Goal: Information Seeking & Learning: Learn about a topic

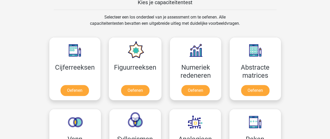
scroll to position [213, 0]
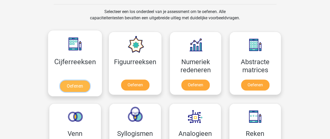
click at [79, 83] on link "Oefenen" at bounding box center [75, 85] width 30 height 11
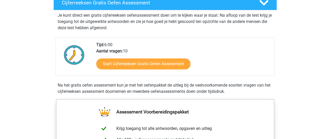
scroll to position [98, 0]
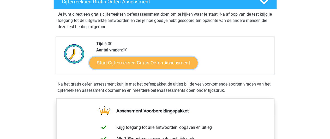
click at [156, 69] on link "Start Cijferreeksen Gratis Oefen Assessment" at bounding box center [143, 62] width 108 height 13
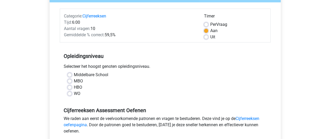
scroll to position [63, 0]
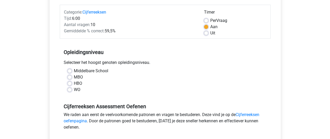
click at [75, 83] on label "HBO" at bounding box center [78, 83] width 8 height 6
click at [72, 83] on input "HBO" at bounding box center [70, 82] width 4 height 5
radio input "true"
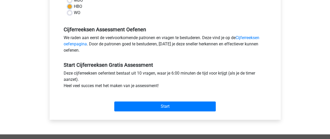
scroll to position [144, 0]
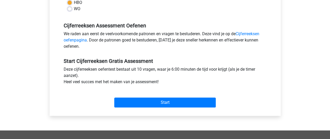
click at [184, 97] on div "Start" at bounding box center [165, 98] width 211 height 18
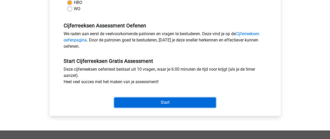
click at [185, 101] on input "Start" at bounding box center [165, 103] width 102 height 10
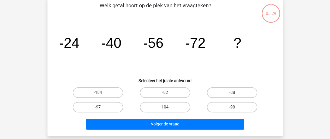
scroll to position [27, 0]
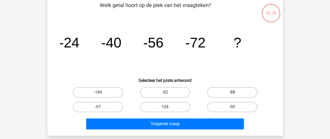
click at [221, 92] on label "-88" at bounding box center [232, 92] width 50 height 10
click at [232, 92] on input "-88" at bounding box center [233, 93] width 3 height 3
radio input "true"
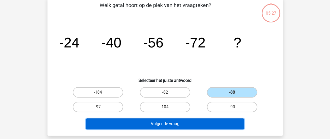
click at [192, 124] on button "Volgende vraag" at bounding box center [165, 124] width 158 height 11
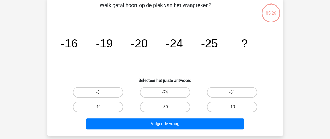
scroll to position [24, 0]
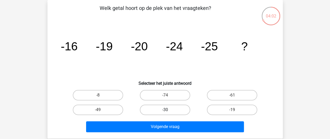
click at [152, 110] on label "-30" at bounding box center [165, 110] width 50 height 10
click at [165, 110] on input "-30" at bounding box center [166, 111] width 3 height 3
radio input "true"
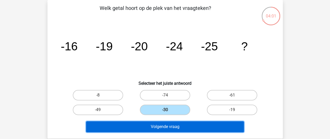
click at [157, 128] on button "Volgende vraag" at bounding box center [165, 126] width 158 height 11
